Goal: Use online tool/utility: Utilize a website feature to perform a specific function

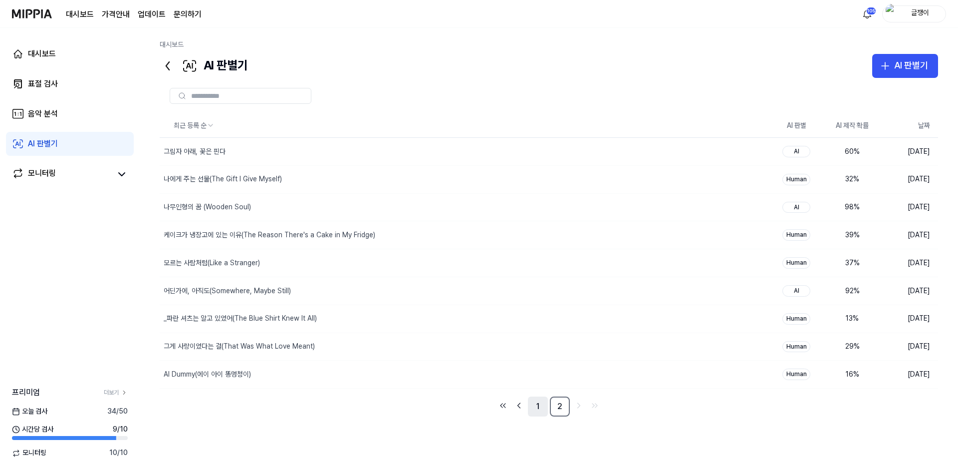
click at [535, 407] on link "1" at bounding box center [538, 406] width 20 height 20
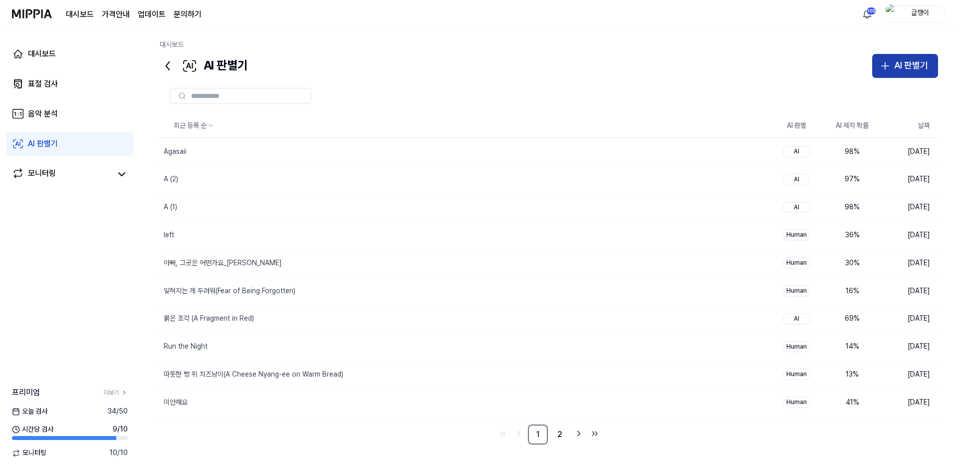
click at [900, 68] on div "AI 판별기" at bounding box center [911, 65] width 34 height 14
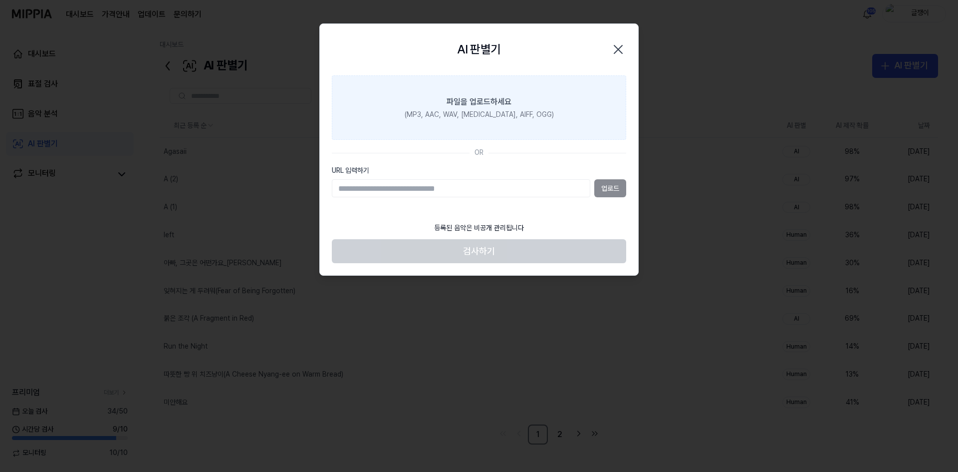
click at [488, 108] on label "파일을 업로드하세요 (MP3, AAC, WAV, [MEDICAL_DATA], AIFF, OGG)" at bounding box center [479, 107] width 294 height 65
click at [0, 0] on input "파일을 업로드하세요 (MP3, AAC, WAV, [MEDICAL_DATA], AIFF, OGG)" at bounding box center [0, 0] width 0 height 0
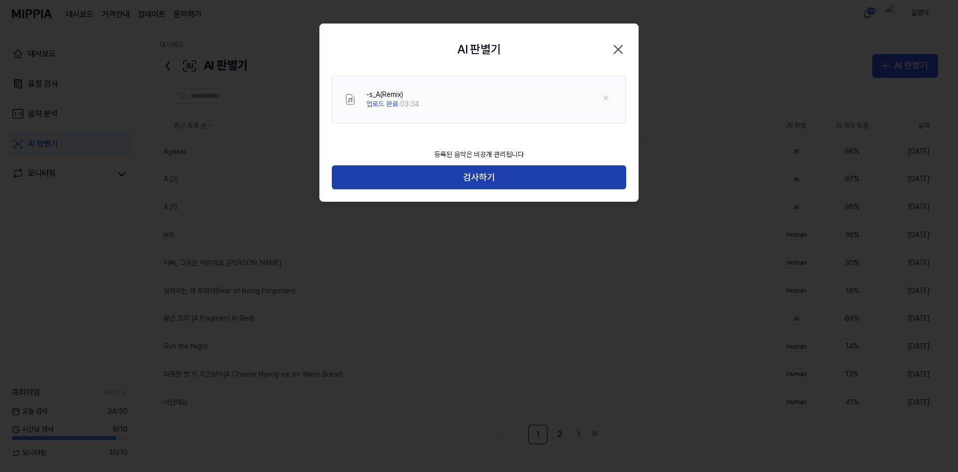
click at [493, 177] on button "검사하기" at bounding box center [479, 177] width 294 height 24
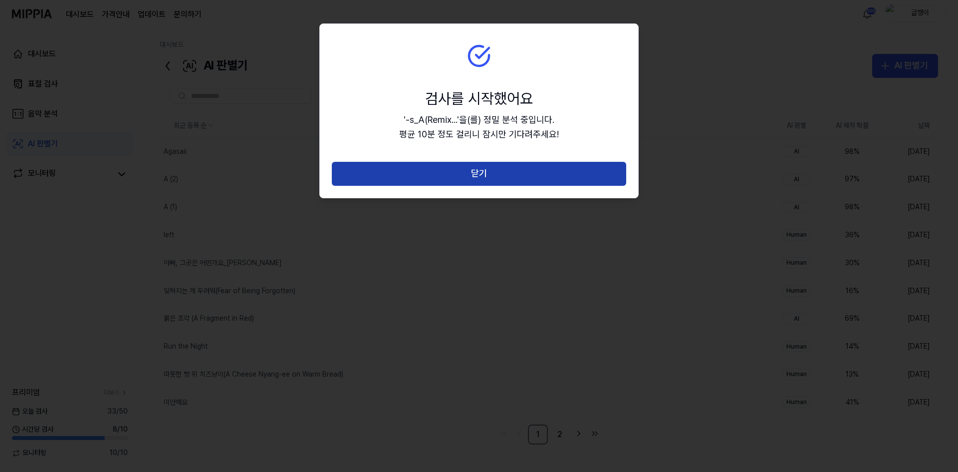
click at [490, 175] on button "닫기" at bounding box center [479, 174] width 294 height 24
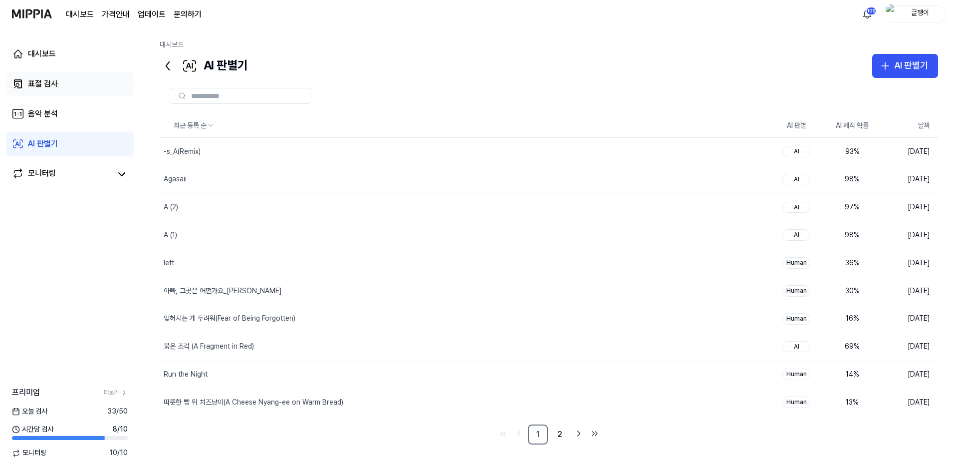
click at [45, 84] on div "표절 검사" at bounding box center [43, 84] width 30 height 12
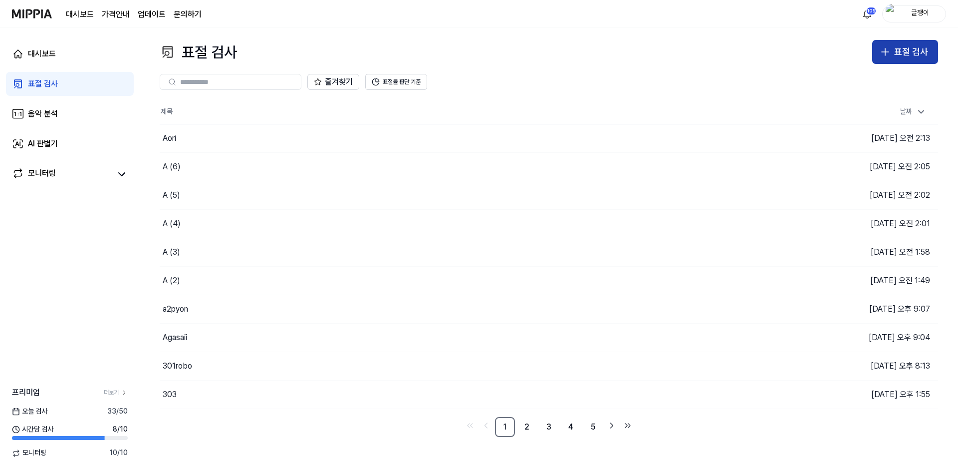
click at [892, 48] on button "표절 검사" at bounding box center [905, 52] width 66 height 24
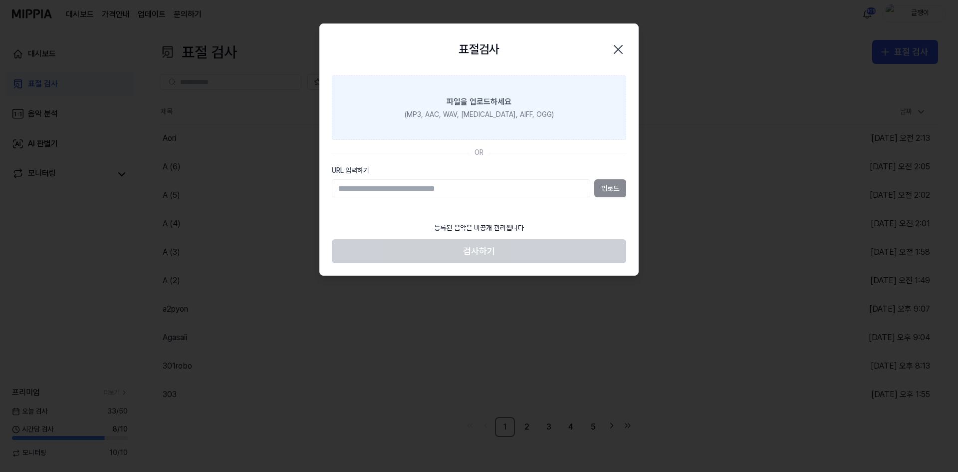
click at [487, 104] on div "파일을 업로드하세요" at bounding box center [479, 102] width 65 height 12
click at [0, 0] on input "파일을 업로드하세요 (MP3, AAC, WAV, [MEDICAL_DATA], AIFF, OGG)" at bounding box center [0, 0] width 0 height 0
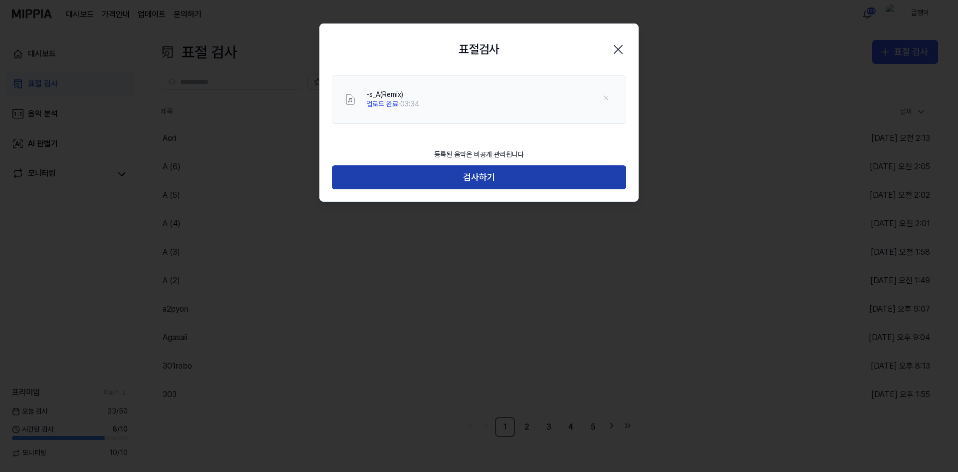
click at [476, 177] on button "검사하기" at bounding box center [479, 177] width 294 height 24
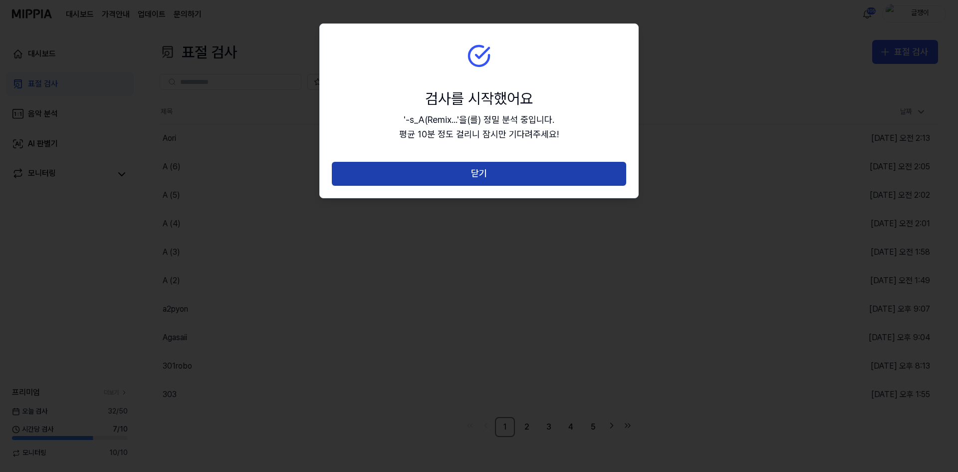
click at [483, 174] on button "닫기" at bounding box center [479, 174] width 294 height 24
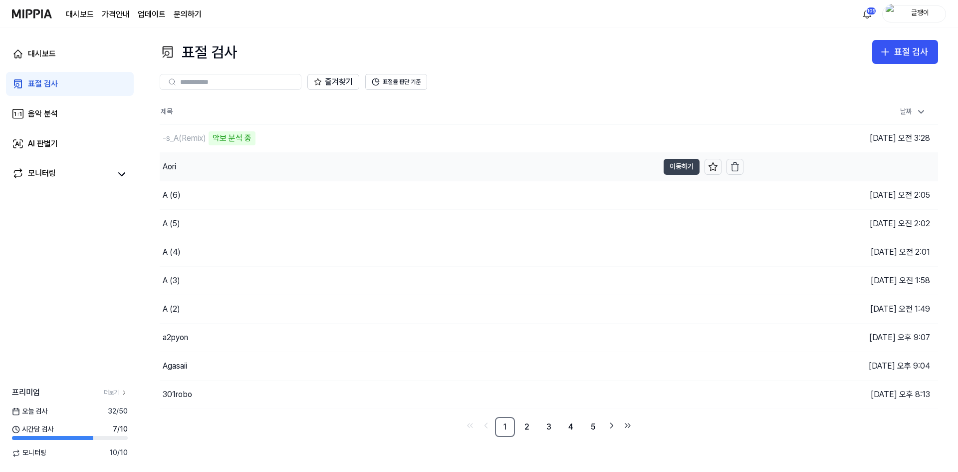
click at [683, 166] on button "이동하기" at bounding box center [682, 167] width 36 height 16
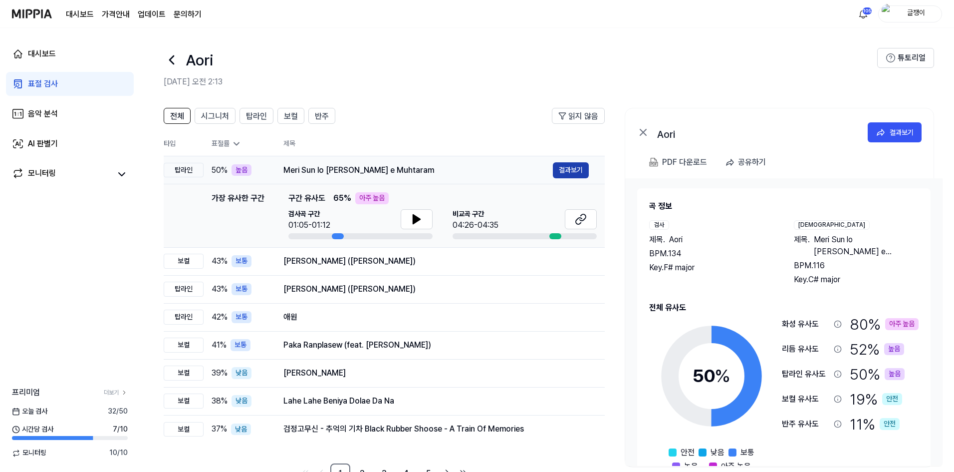
click at [565, 172] on button "결과보기" at bounding box center [571, 170] width 36 height 16
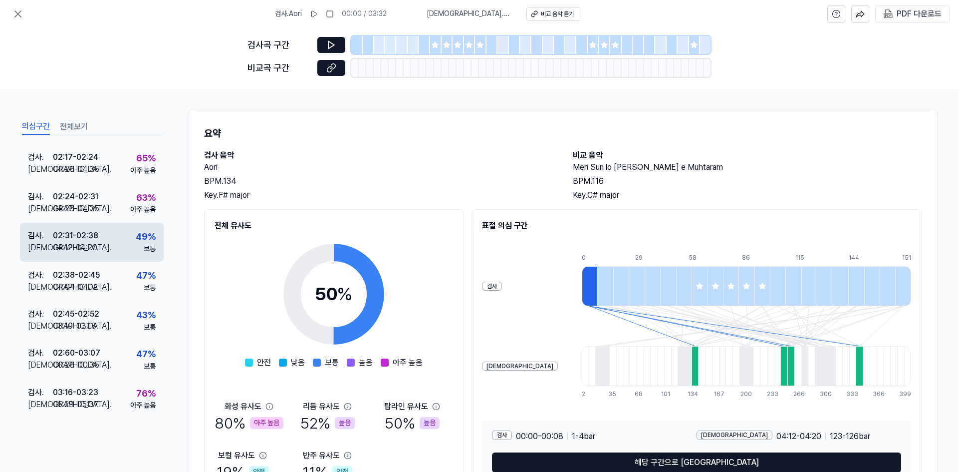
scroll to position [383, 0]
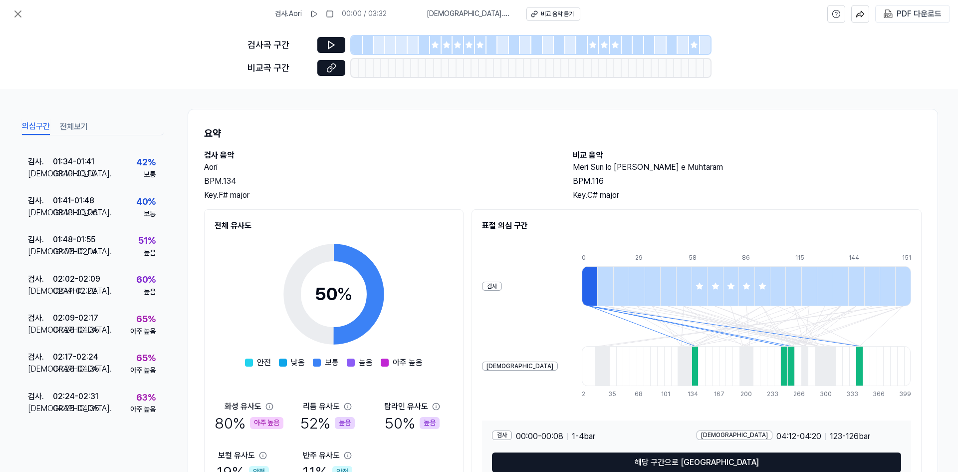
click at [76, 129] on button "전체보기" at bounding box center [74, 127] width 28 height 16
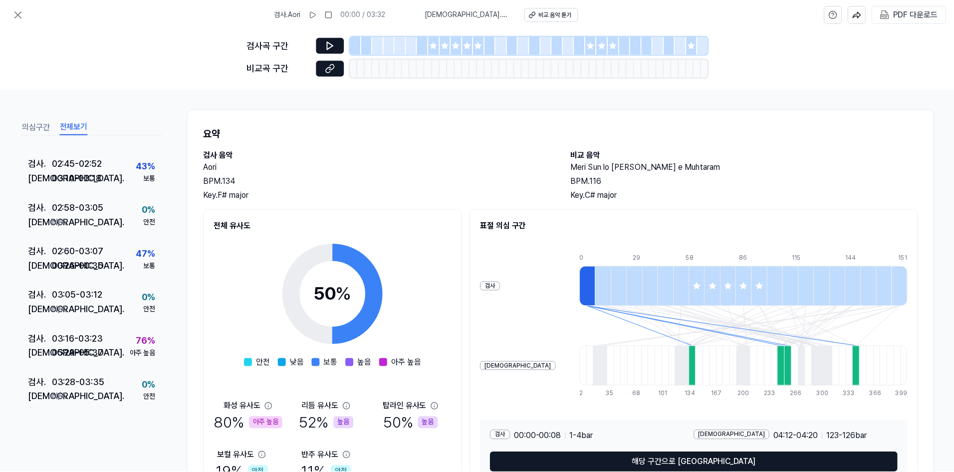
scroll to position [1176, 0]
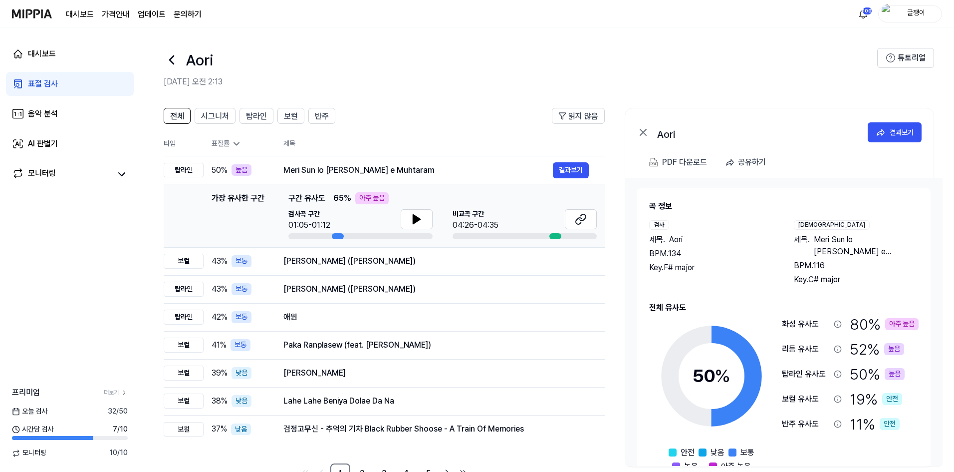
click at [36, 80] on div "표절 검사" at bounding box center [43, 84] width 30 height 12
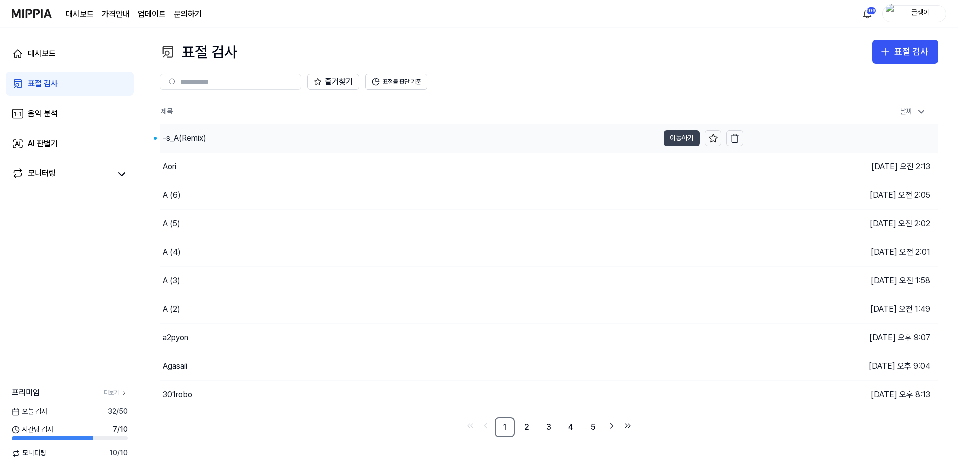
click at [674, 135] on button "이동하기" at bounding box center [682, 138] width 36 height 16
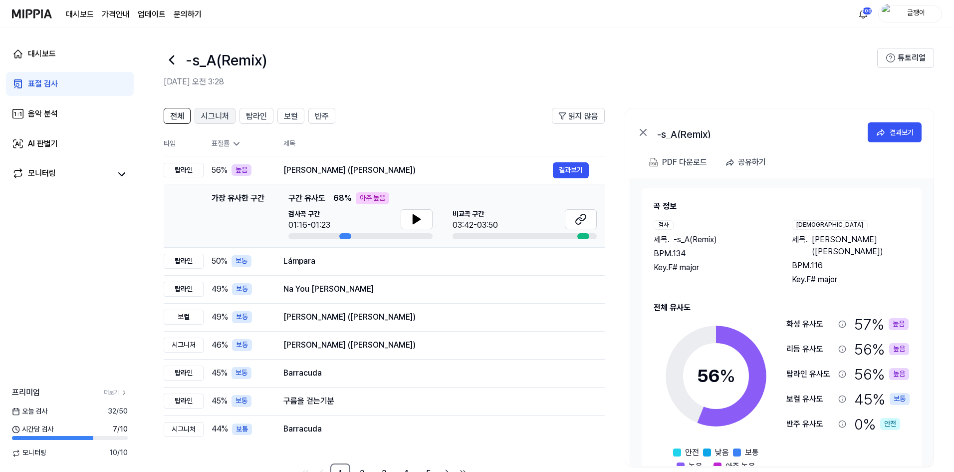
drag, startPoint x: 211, startPoint y: 119, endPoint x: 216, endPoint y: 116, distance: 5.4
click at [212, 119] on span "시그니처" at bounding box center [215, 116] width 28 height 12
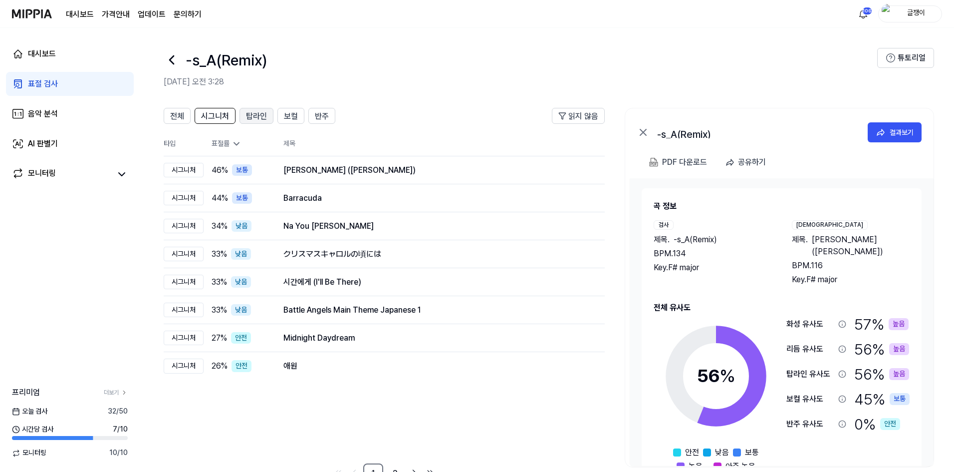
click at [261, 113] on span "탑라인" at bounding box center [256, 116] width 21 height 12
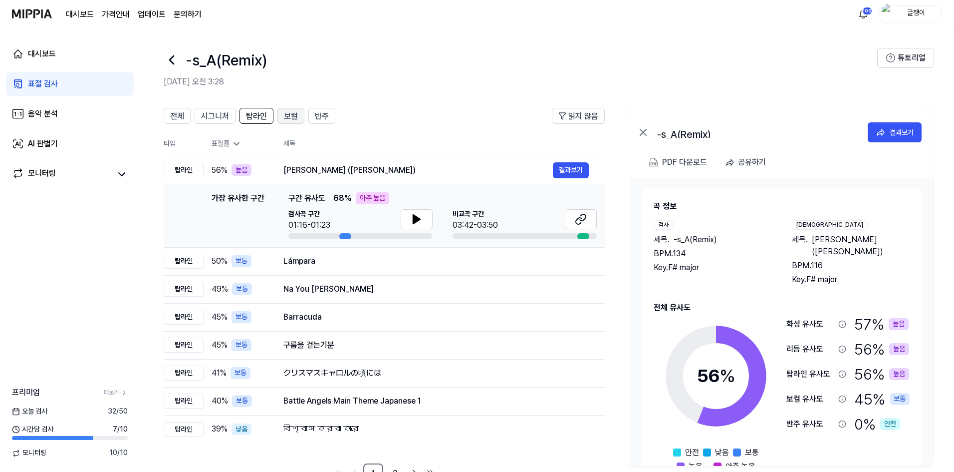
click at [296, 114] on span "보컬" at bounding box center [291, 116] width 14 height 12
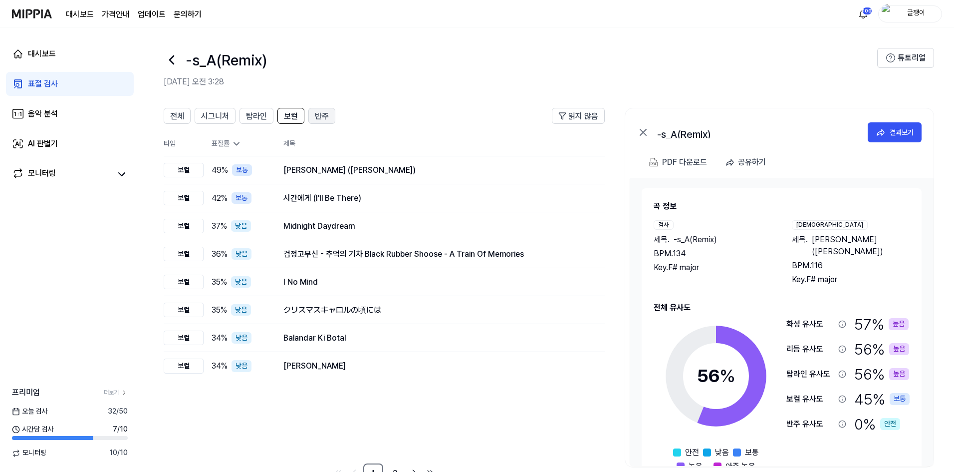
click at [313, 114] on button "반주" at bounding box center [321, 116] width 27 height 16
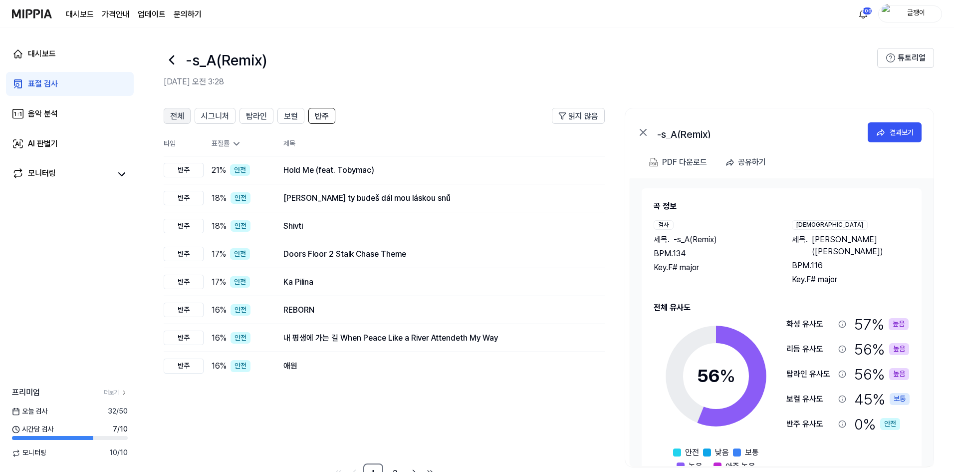
click at [180, 115] on span "전체" at bounding box center [177, 116] width 14 height 12
